Goal: Contribute content: Contribute content

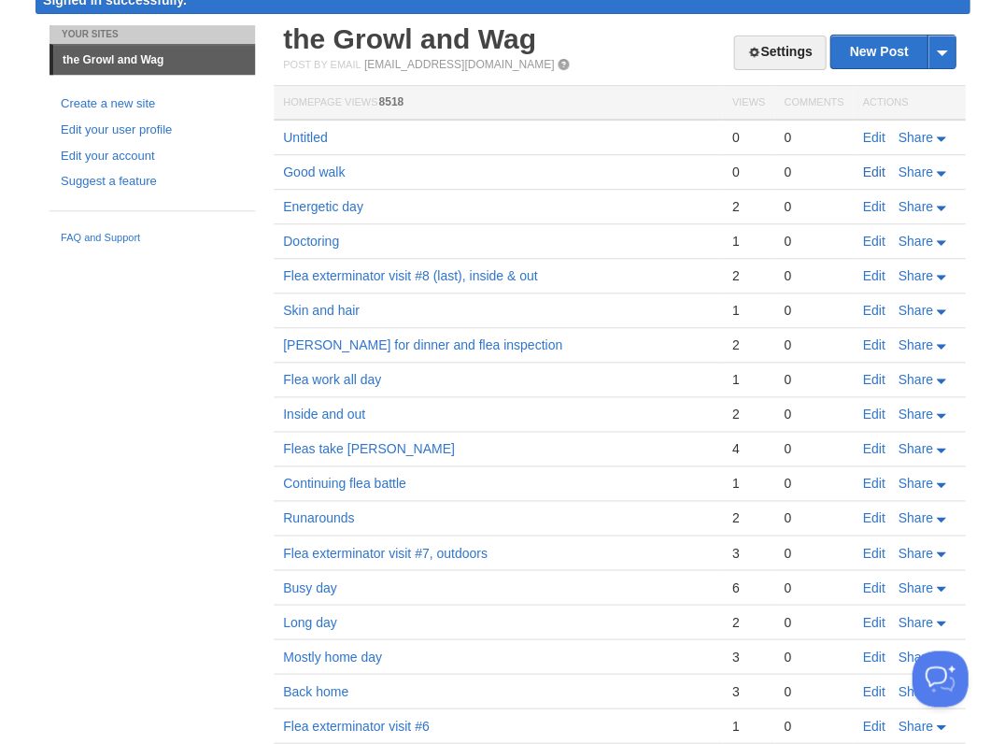
click at [873, 170] on link "Edit" at bounding box center [873, 171] width 22 height 15
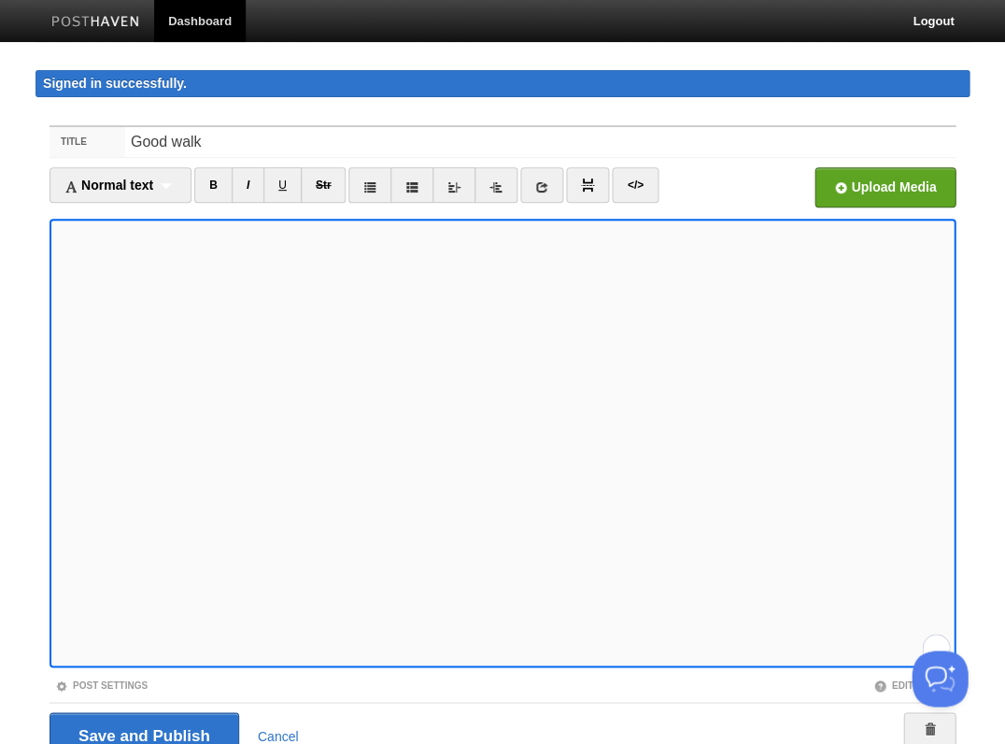
scroll to position [82, 0]
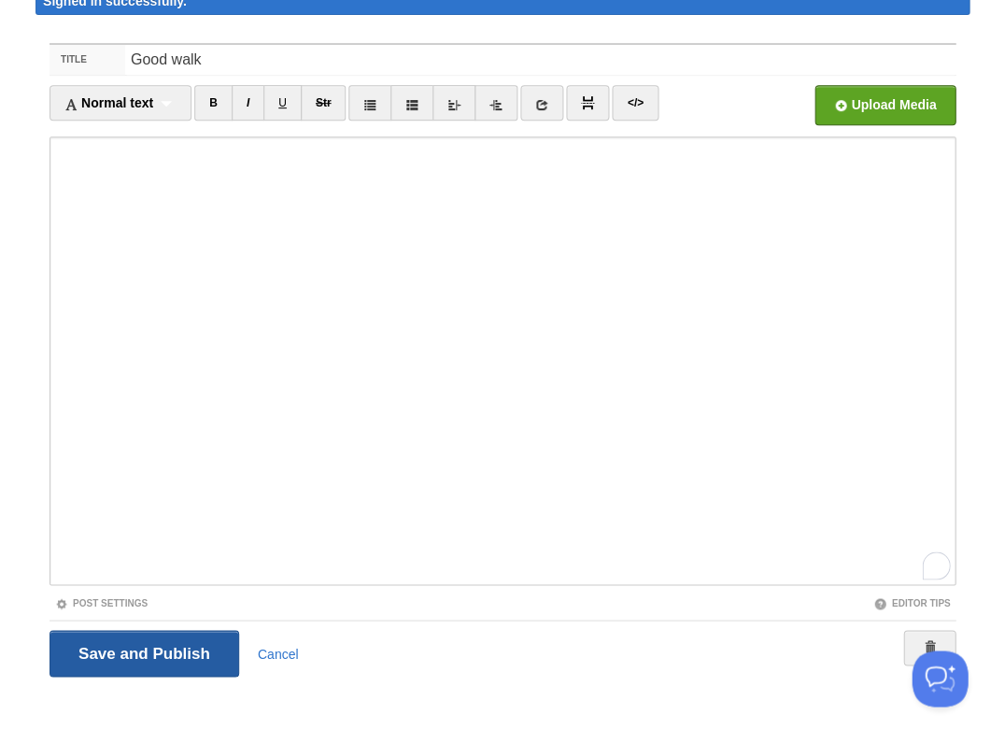
click at [111, 649] on input "Save and Publish" at bounding box center [145, 653] width 190 height 47
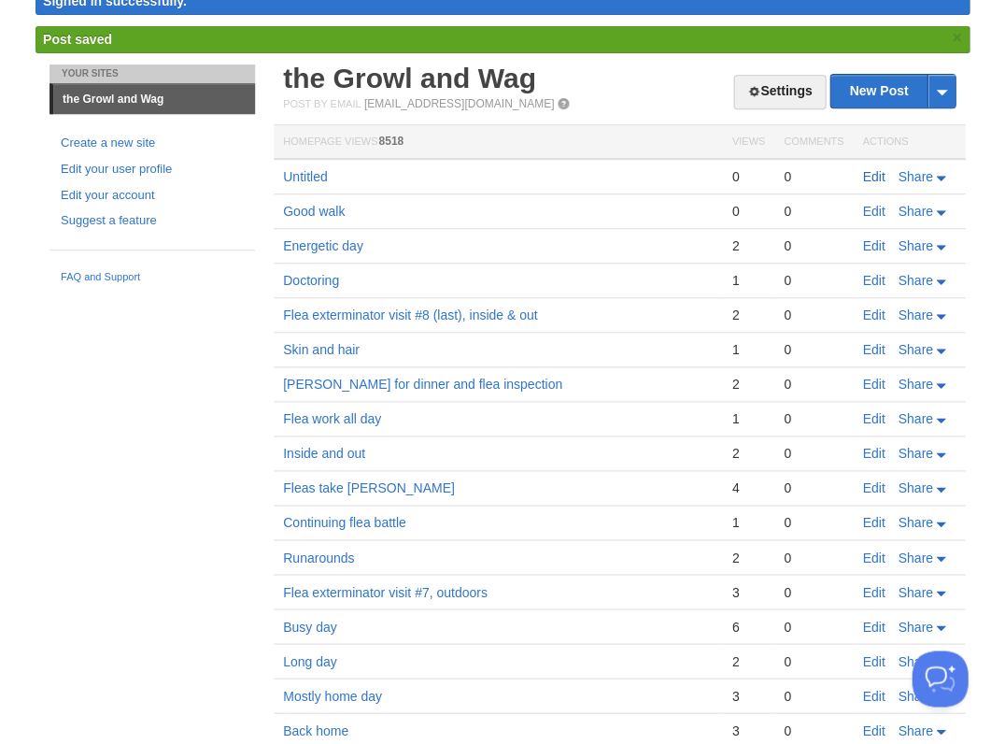
click at [869, 172] on link "Edit" at bounding box center [873, 176] width 22 height 15
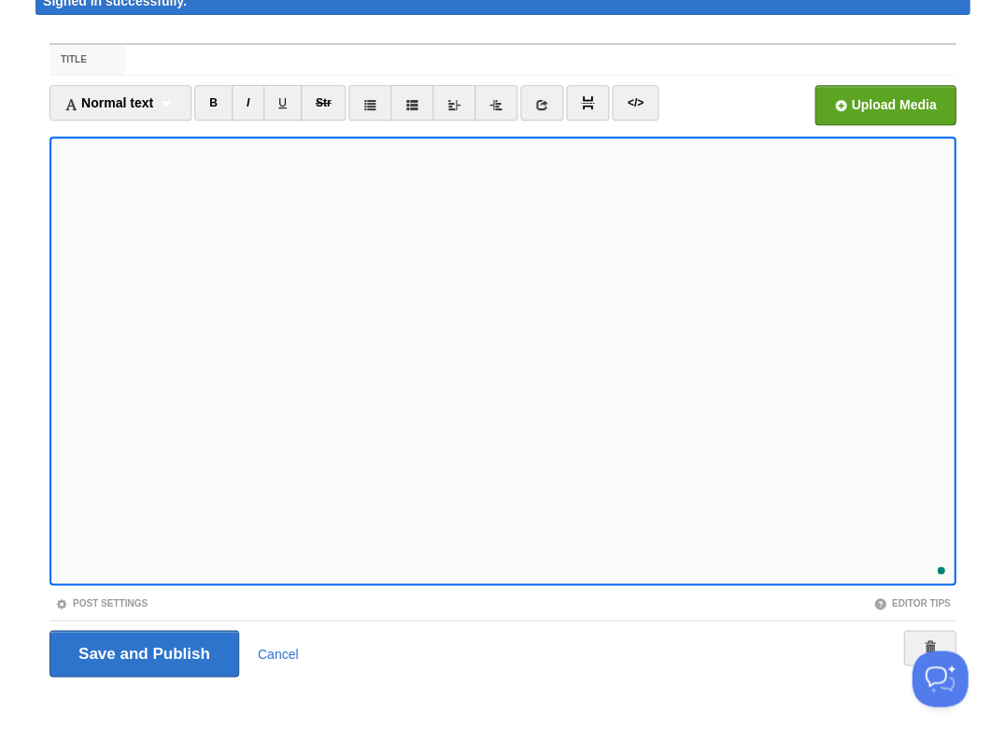
scroll to position [363, 0]
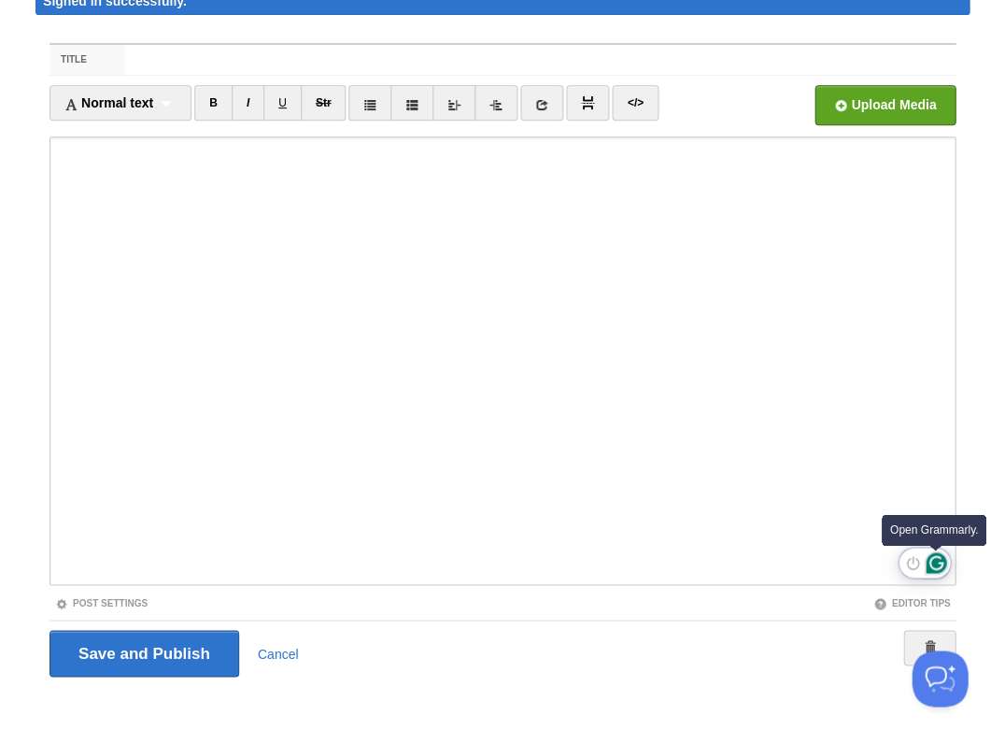
click at [932, 564] on icon "Open Grammarly. 0 Suggestions." at bounding box center [936, 562] width 21 height 21
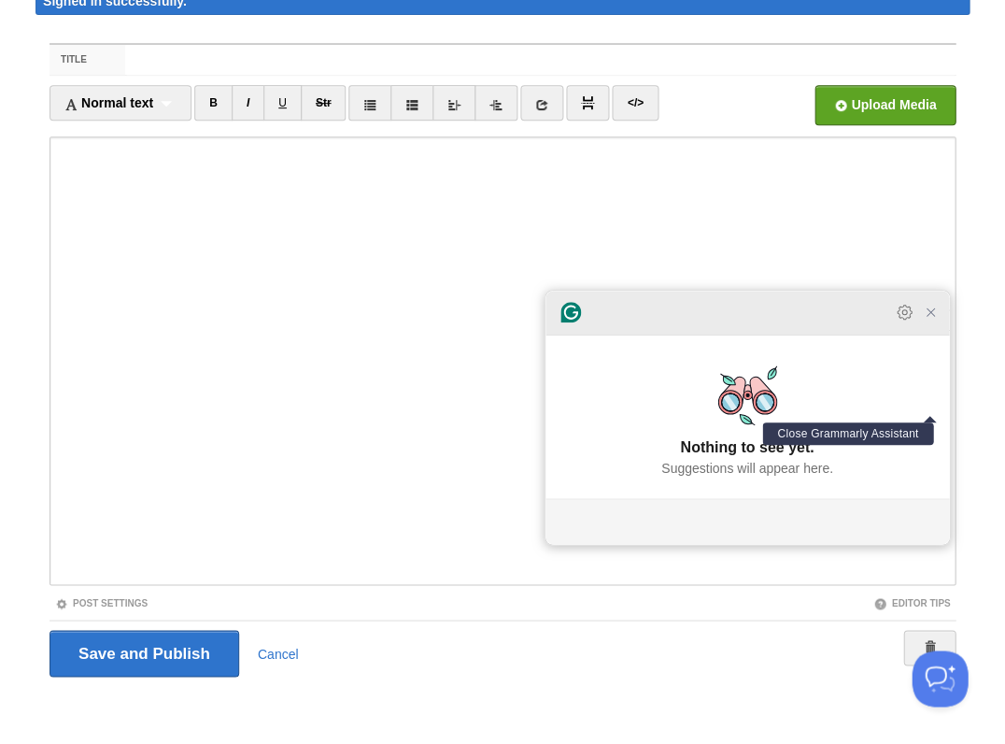
click at [931, 316] on icon "Close Grammarly Assistant" at bounding box center [930, 311] width 7 height 7
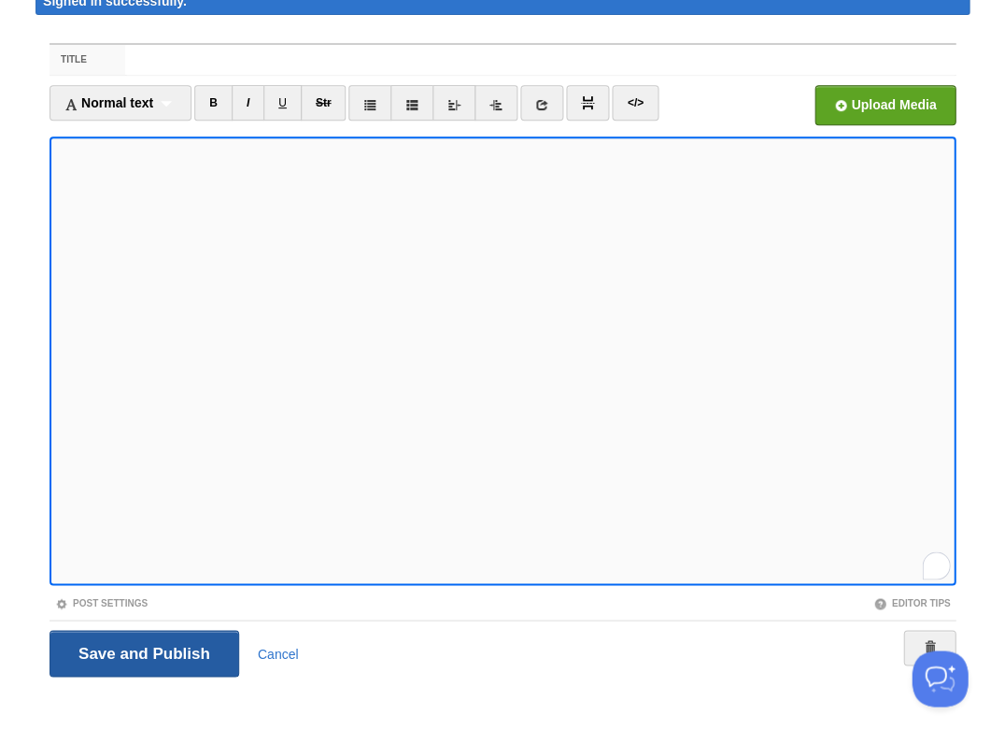
click at [142, 649] on input "Save and Publish" at bounding box center [145, 653] width 190 height 47
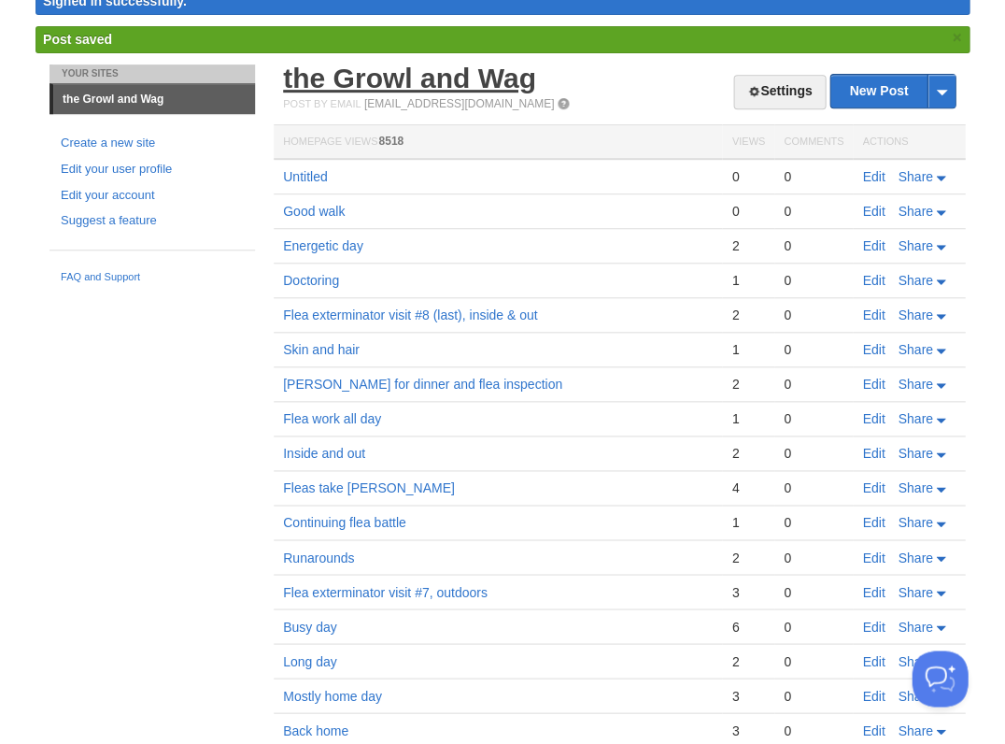
click at [435, 86] on link "the Growl and Wag" at bounding box center [409, 78] width 253 height 31
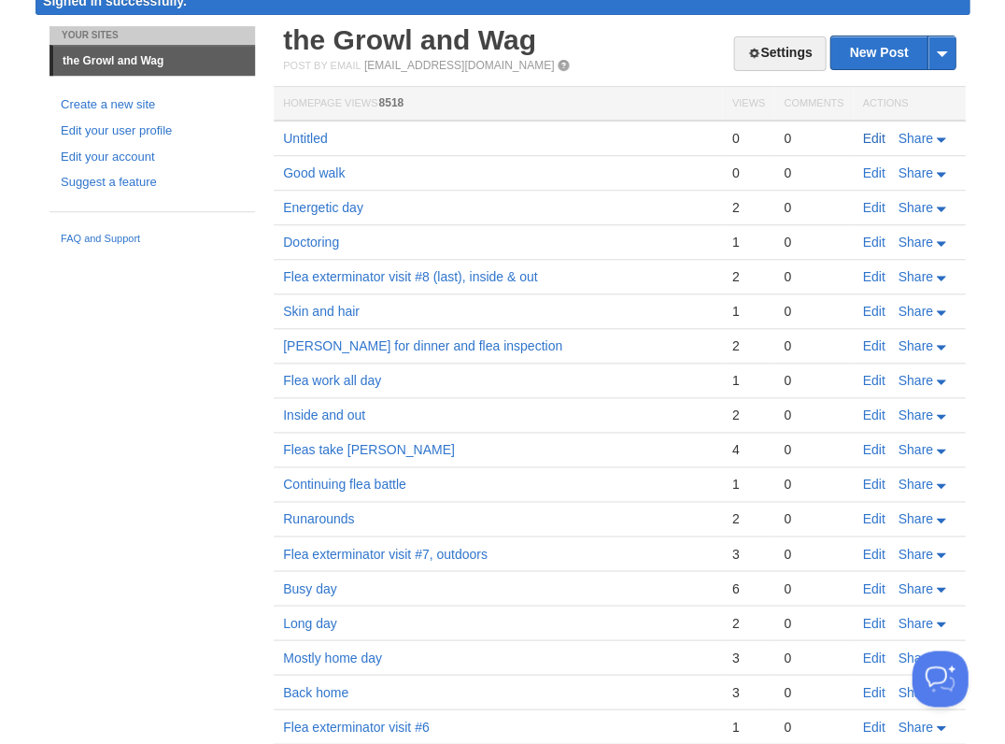
click at [872, 131] on link "Edit" at bounding box center [873, 138] width 22 height 15
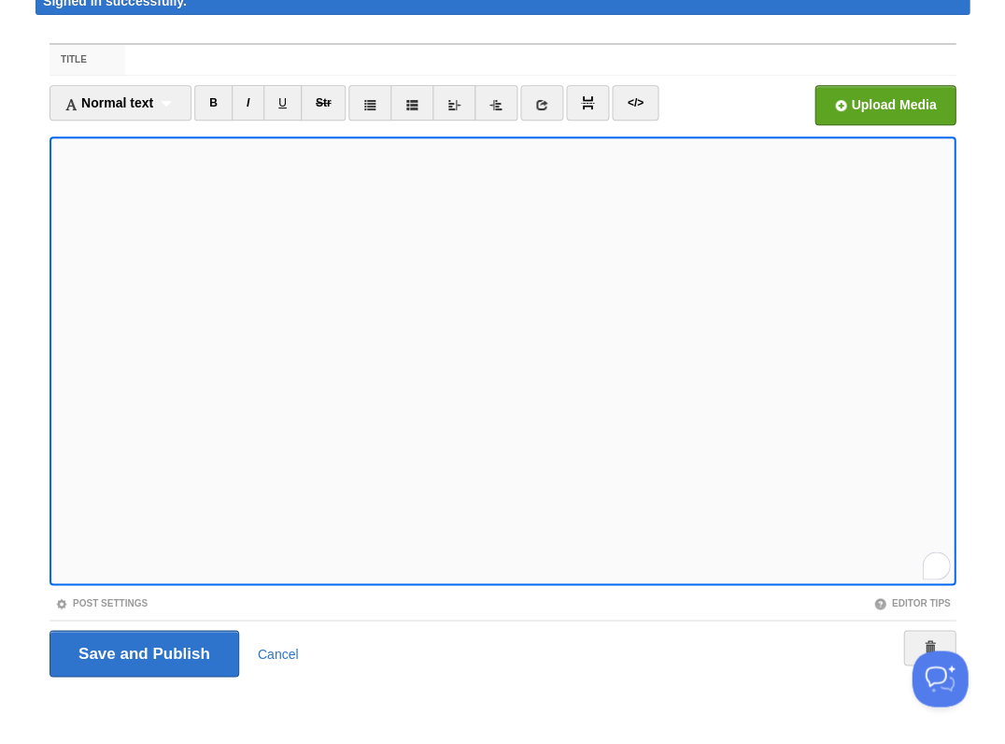
scroll to position [396, 0]
click at [142, 649] on input "Save and Publish" at bounding box center [145, 653] width 190 height 47
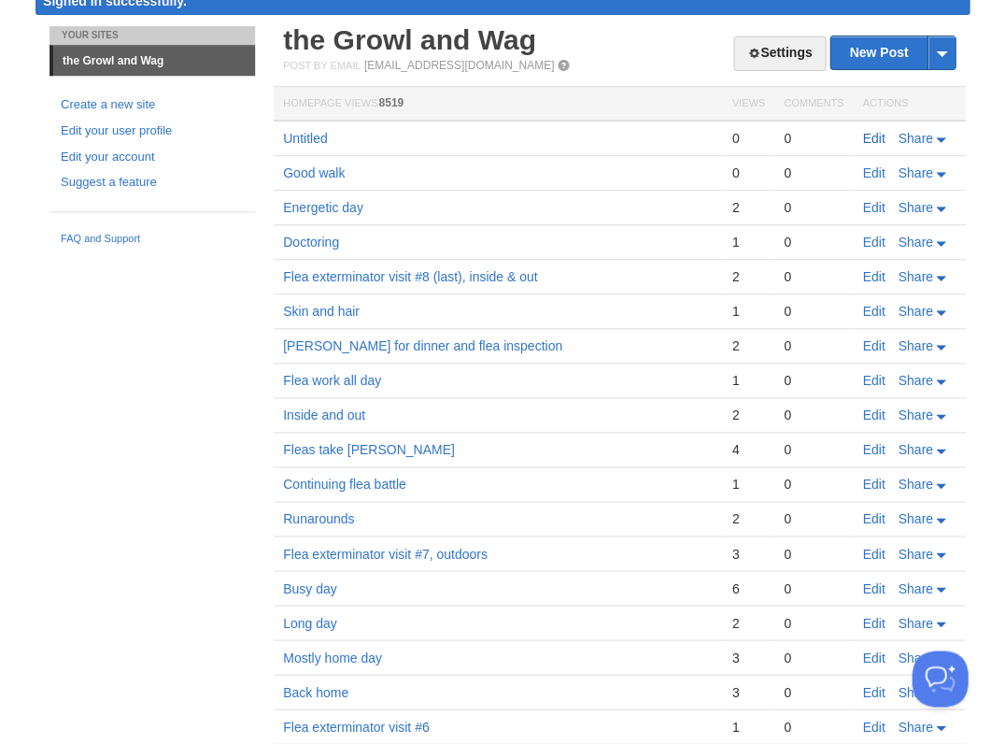
click at [871, 133] on link "Edit" at bounding box center [873, 138] width 22 height 15
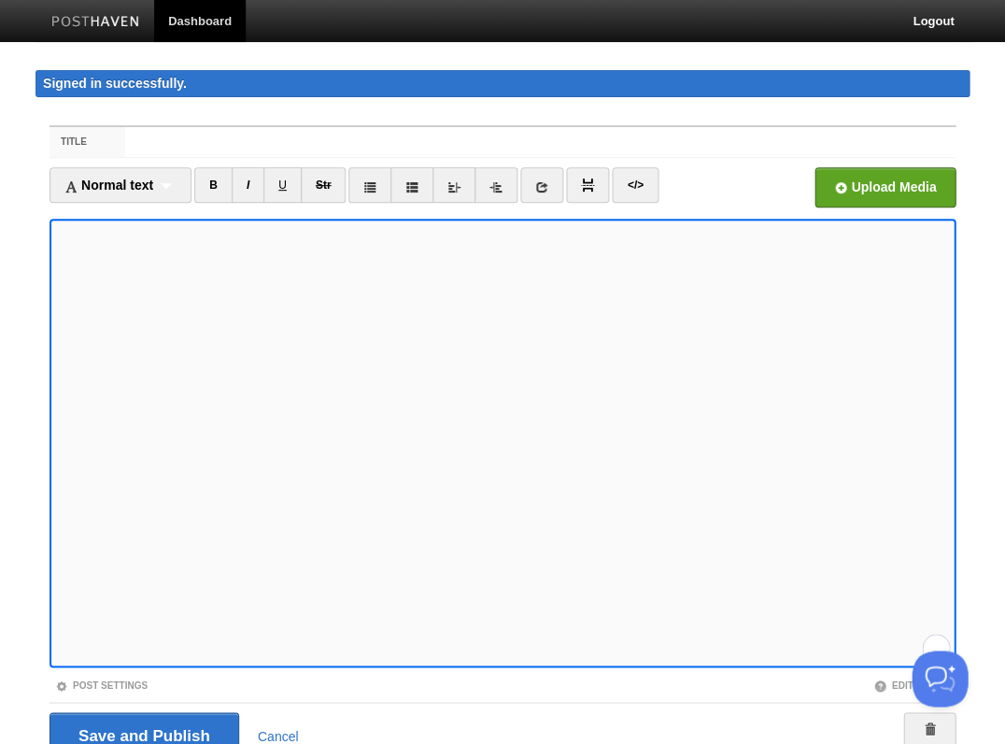
scroll to position [82, 0]
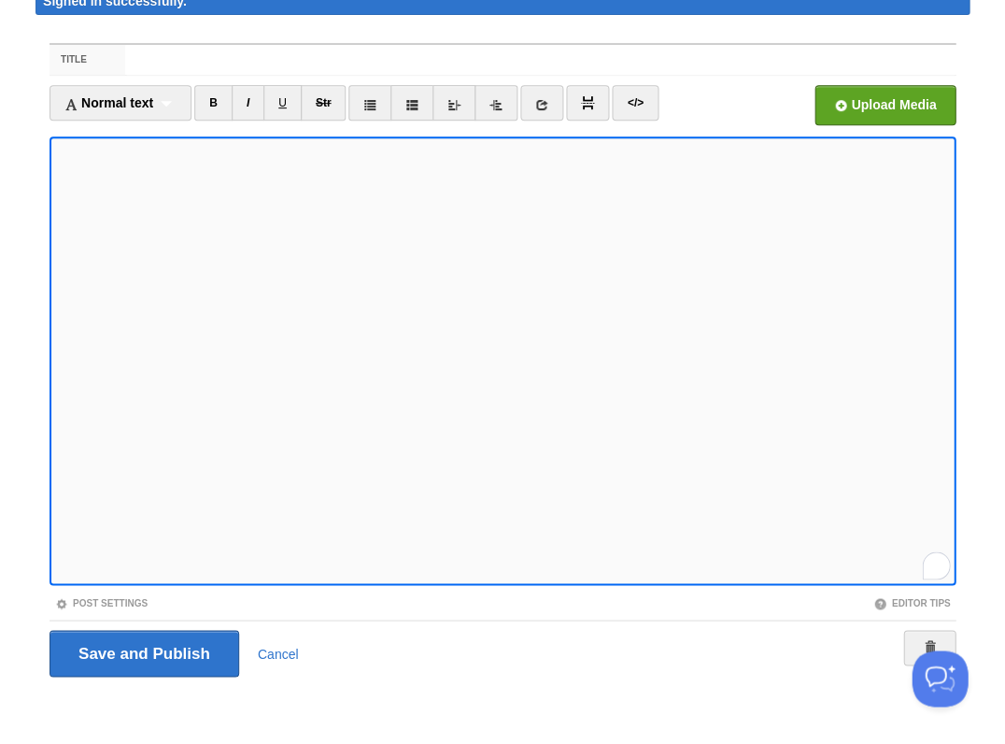
scroll to position [397, 0]
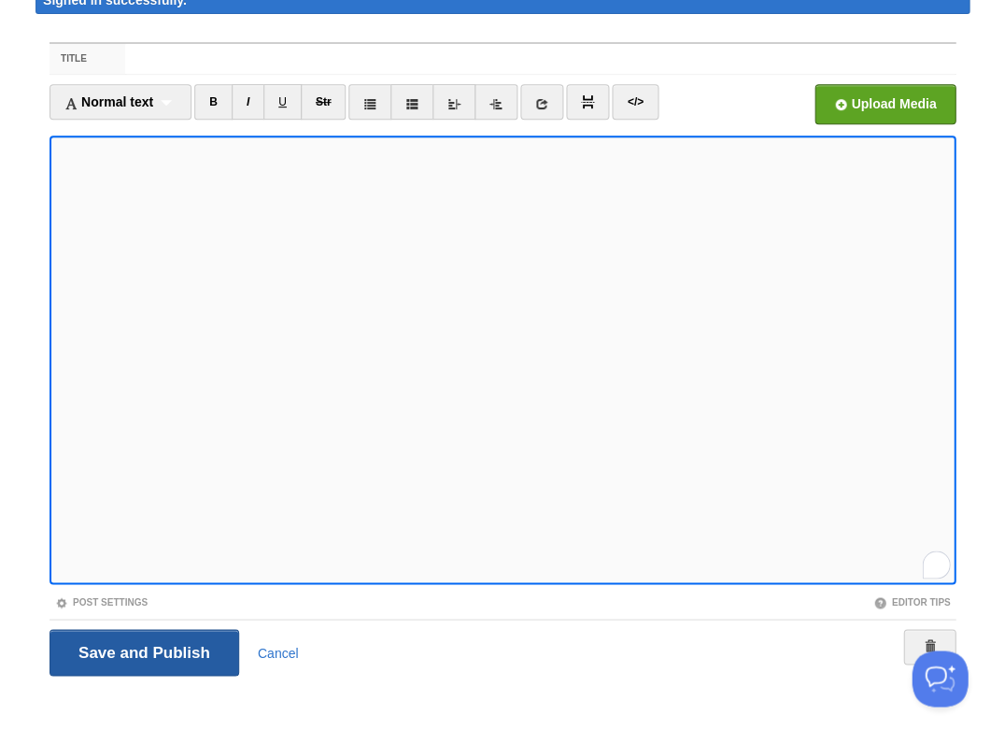
click at [142, 649] on input "Save and Publish" at bounding box center [145, 652] width 190 height 47
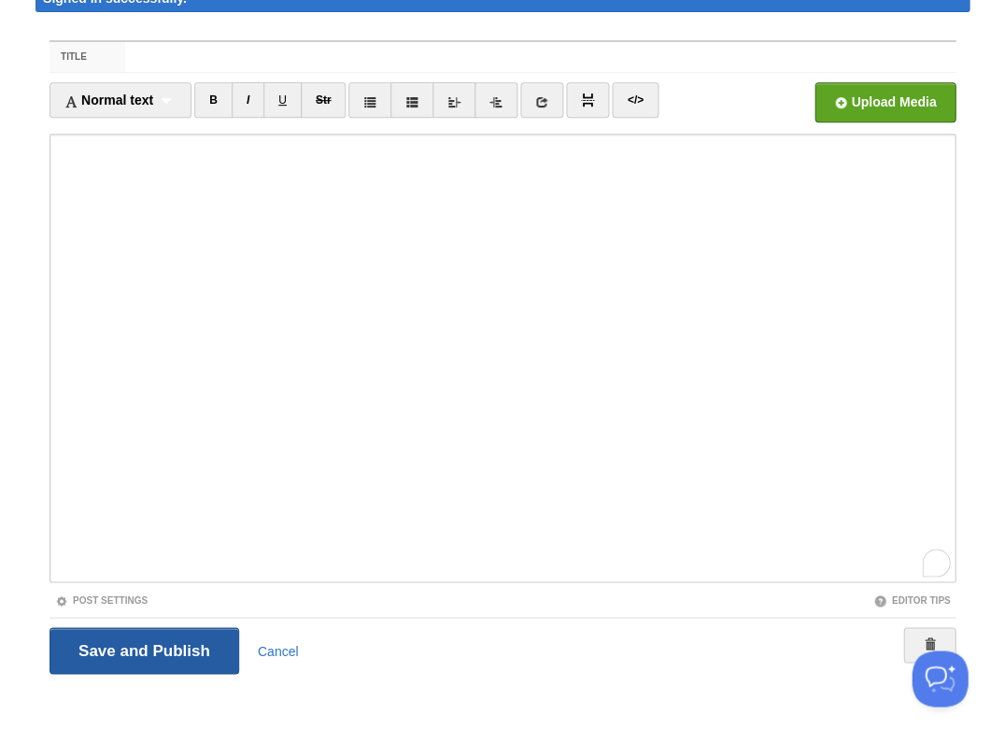
scroll to position [82, 0]
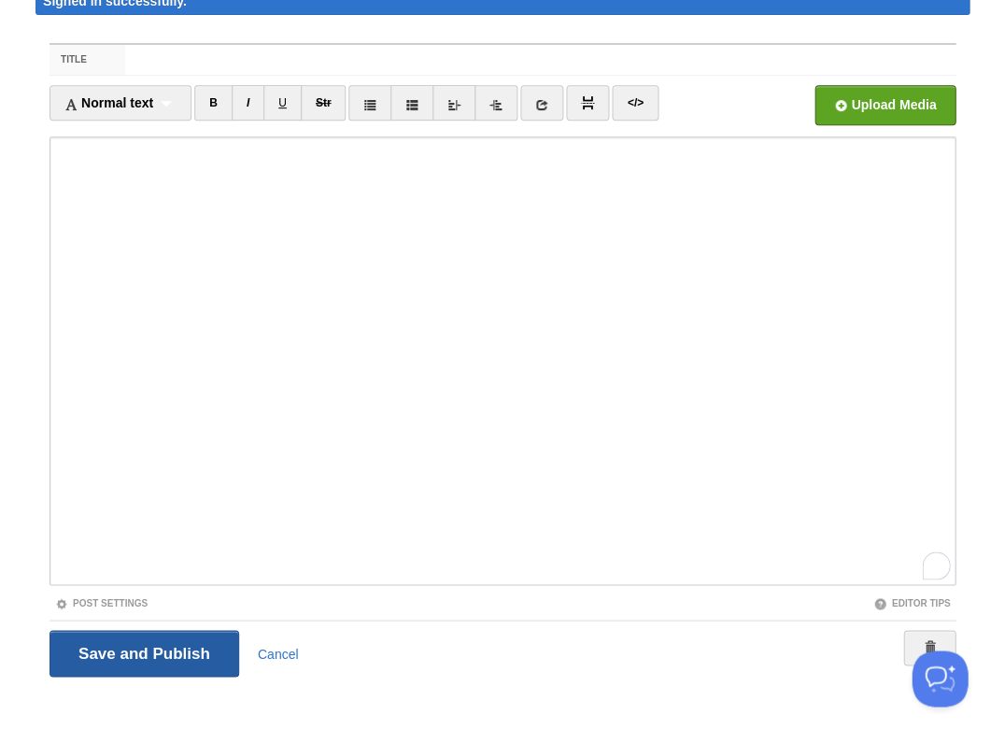
click at [142, 649] on input "Save and Publish" at bounding box center [145, 653] width 190 height 47
